Goal: Task Accomplishment & Management: Manage account settings

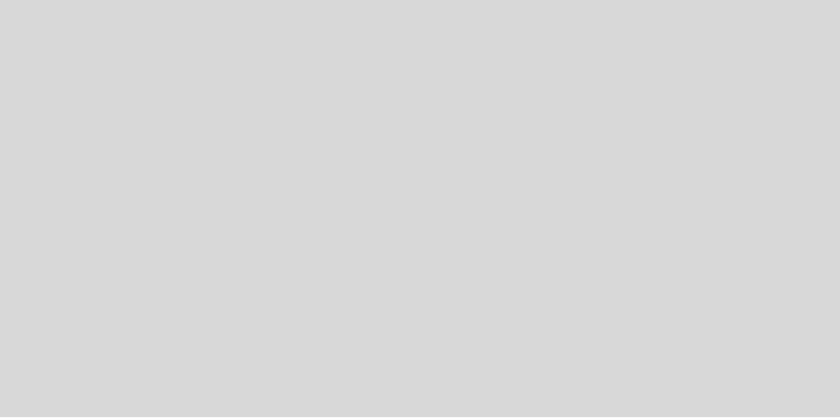
select select "pt"
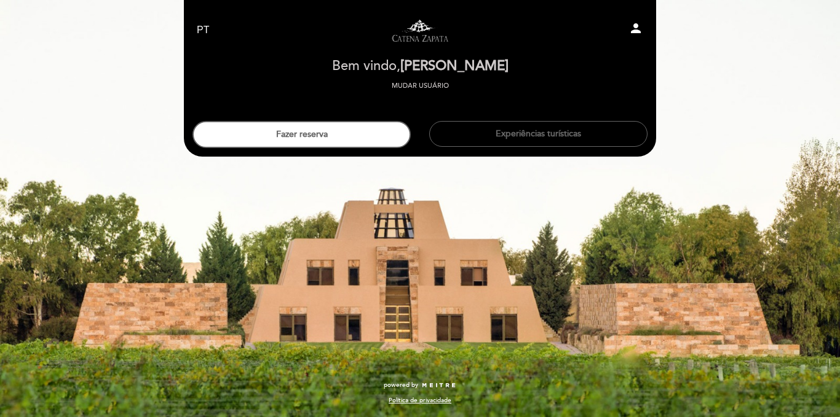
click at [639, 26] on icon "person" at bounding box center [635, 28] width 15 height 15
select select "pt"
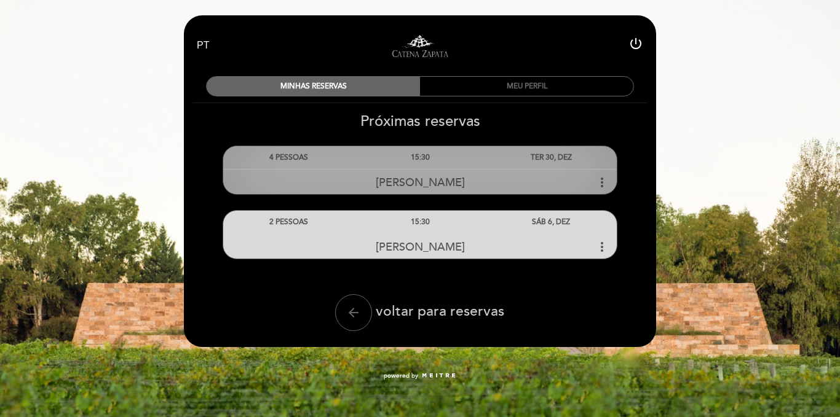
click at [602, 183] on icon "more_vert" at bounding box center [601, 182] width 15 height 15
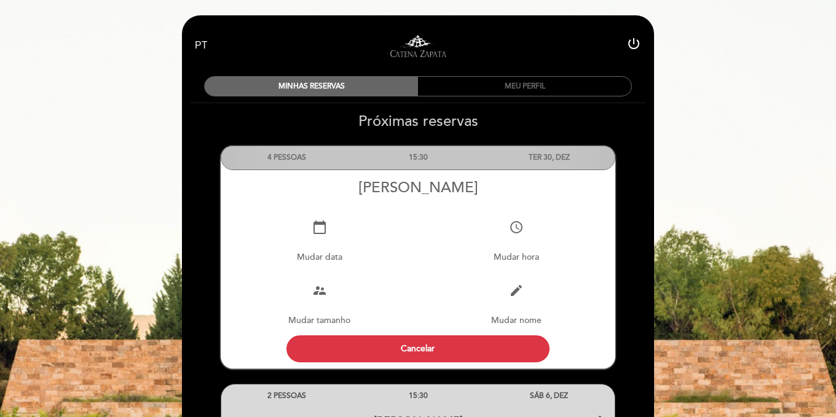
click at [506, 307] on div "edit Mudar nome" at bounding box center [516, 303] width 197 height 63
click at [510, 297] on icon "edit" at bounding box center [516, 290] width 15 height 15
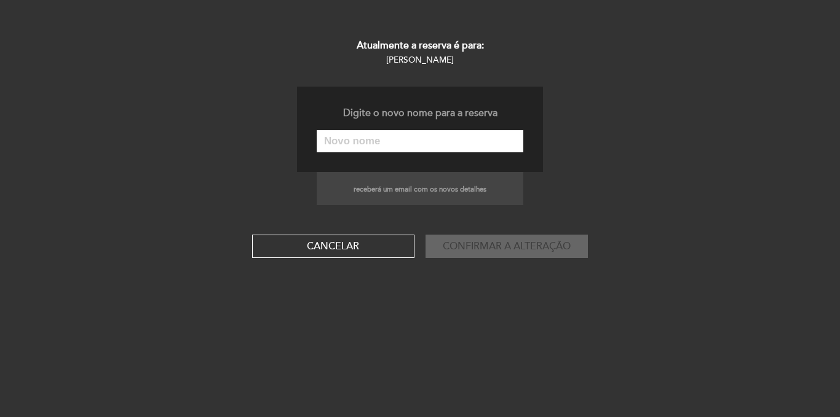
click at [427, 138] on input "text" at bounding box center [420, 141] width 207 height 22
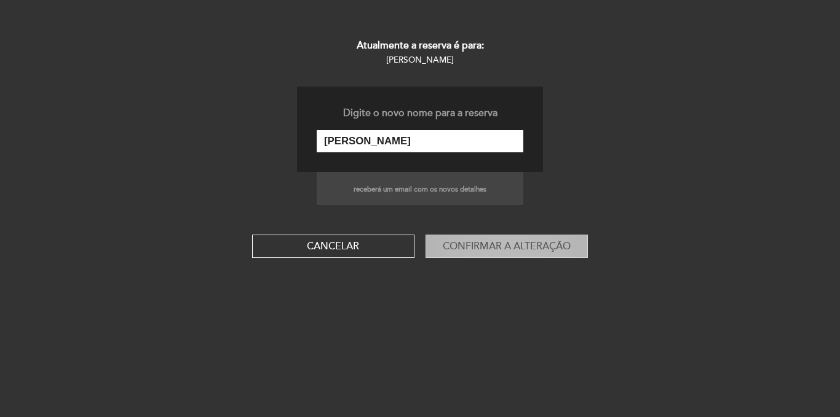
type input "[PERSON_NAME]"
click at [458, 245] on button "Confirmar a alteração" at bounding box center [506, 246] width 162 height 23
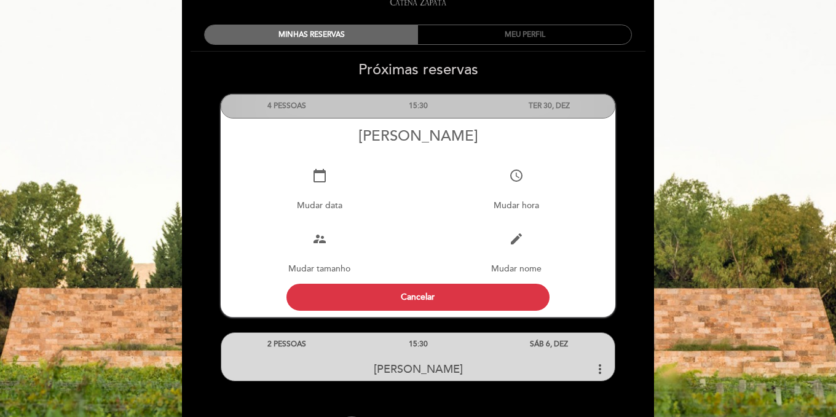
scroll to position [54, 0]
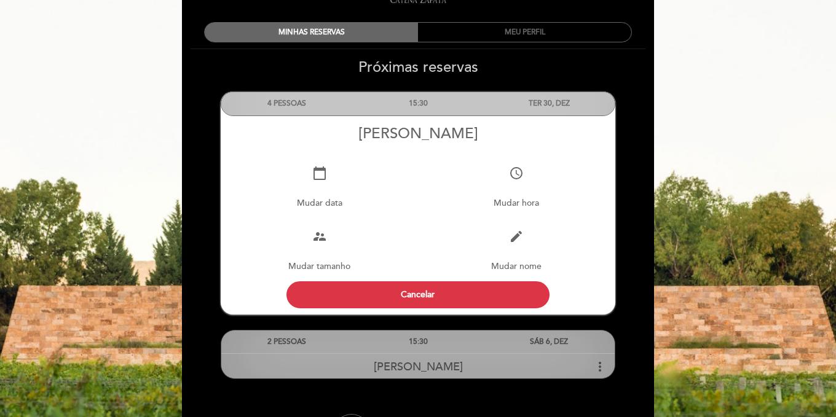
click at [600, 363] on icon "more_vert" at bounding box center [599, 367] width 15 height 15
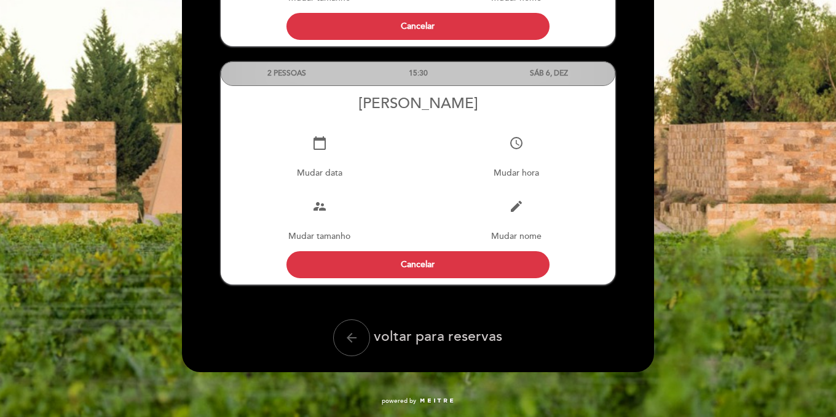
scroll to position [323, 0]
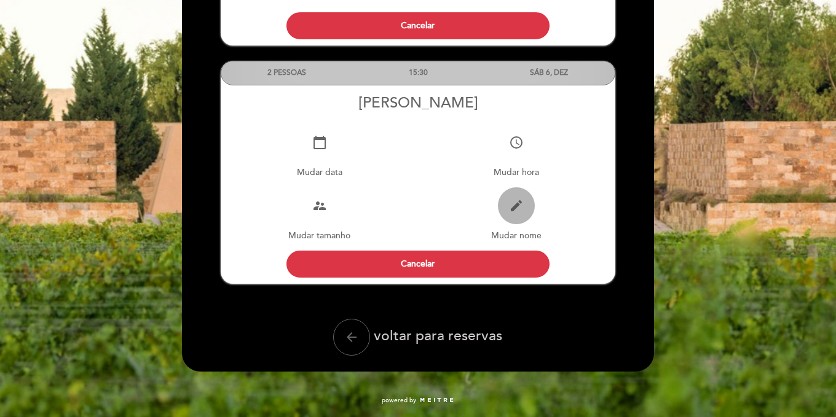
click at [516, 213] on button "edit" at bounding box center [516, 205] width 37 height 37
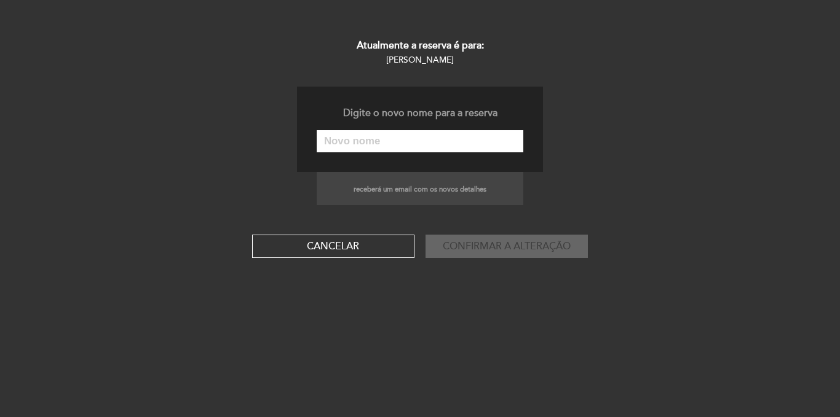
click at [478, 145] on input "text" at bounding box center [420, 141] width 207 height 22
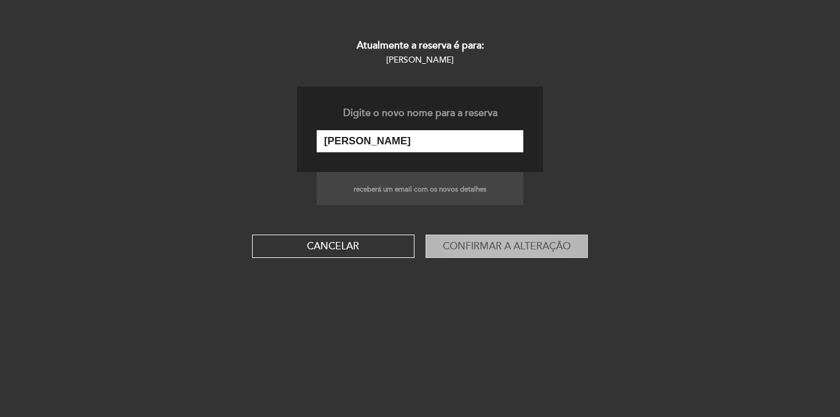
type input "[PERSON_NAME]"
click at [478, 248] on button "Confirmar a alteração" at bounding box center [506, 246] width 162 height 23
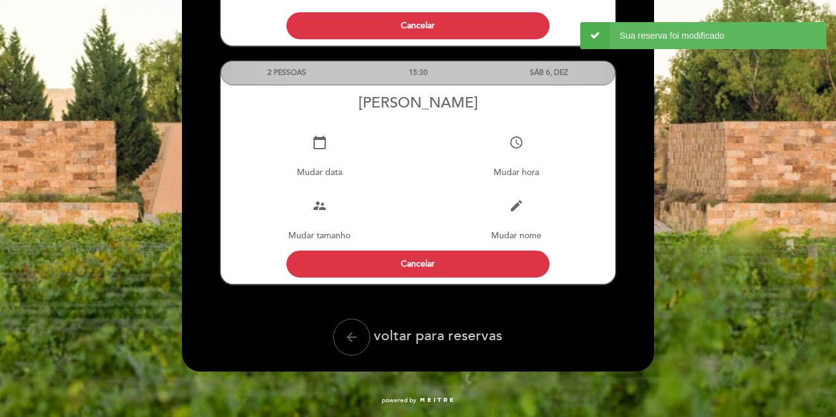
scroll to position [0, 0]
